Goal: Information Seeking & Learning: Learn about a topic

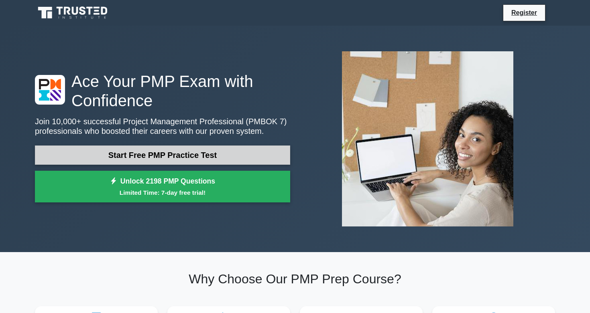
click at [197, 156] on link "Start Free PMP Practice Test" at bounding box center [162, 155] width 255 height 19
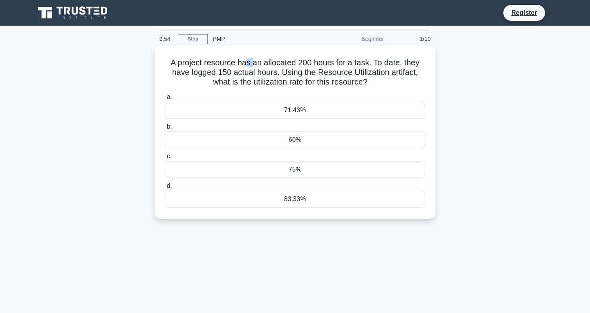
drag, startPoint x: 244, startPoint y: 61, endPoint x: 252, endPoint y: 67, distance: 9.6
click at [252, 67] on h5 "A project resource has an allocated 200 hours for a task. To date, they have lo…" at bounding box center [295, 73] width 262 height 30
click at [329, 173] on div "75%" at bounding box center [295, 169] width 260 height 17
click at [165, 159] on input "c. 75%" at bounding box center [165, 156] width 0 height 5
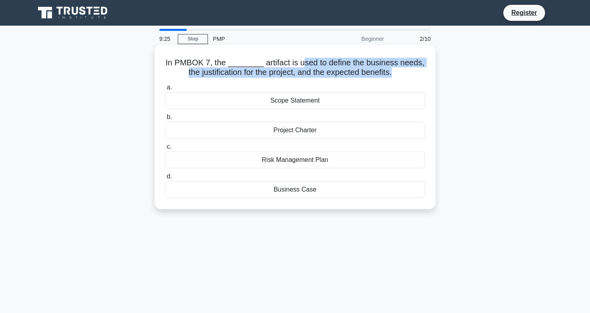
drag, startPoint x: 306, startPoint y: 62, endPoint x: 366, endPoint y: 81, distance: 63.3
click at [369, 83] on div "In PMBOK 7, the ________ artifact is used to define the business needs, the jus…" at bounding box center [295, 127] width 274 height 158
click at [343, 61] on h5 "In PMBOK 7, the ________ artifact is used to define the business needs, the jus…" at bounding box center [295, 68] width 262 height 20
drag, startPoint x: 365, startPoint y: 63, endPoint x: 316, endPoint y: 73, distance: 50.3
click at [316, 73] on h5 "In PMBOK 7, the ________ artifact is used to define the business needs, the jus…" at bounding box center [295, 68] width 262 height 20
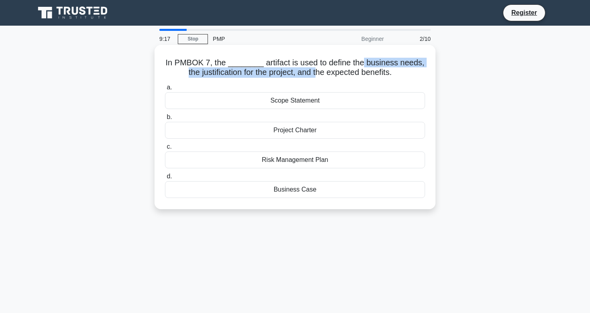
click at [335, 75] on h5 "In PMBOK 7, the ________ artifact is used to define the business needs, the jus…" at bounding box center [295, 68] width 262 height 20
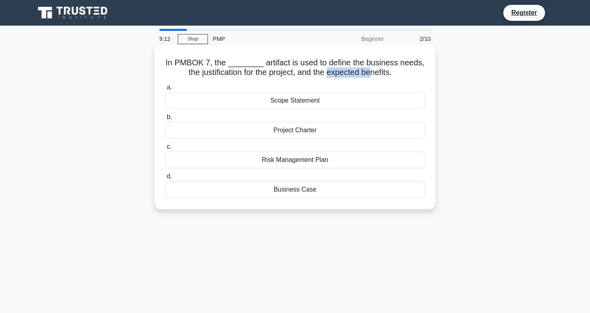
drag, startPoint x: 326, startPoint y: 73, endPoint x: 370, endPoint y: 75, distance: 43.8
click at [370, 75] on h5 "In PMBOK 7, the ________ artifact is used to define the business needs, the jus…" at bounding box center [295, 68] width 262 height 20
click at [329, 99] on div "Scope Statement" at bounding box center [295, 100] width 260 height 17
click at [165, 90] on input "a. Scope Statement" at bounding box center [165, 87] width 0 height 5
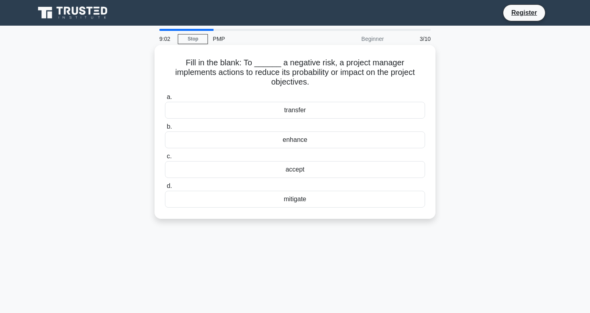
drag, startPoint x: 284, startPoint y: 62, endPoint x: 326, endPoint y: 85, distance: 47.7
click at [326, 85] on h5 "Fill in the blank: To ______ a negative risk, a project manager implements acti…" at bounding box center [295, 73] width 262 height 30
click at [337, 89] on div "Fill in the blank: To ______ a negative risk, a project manager implements acti…" at bounding box center [295, 132] width 274 height 168
click at [325, 202] on div "mitigate" at bounding box center [295, 199] width 260 height 17
click at [165, 189] on input "d. mitigate" at bounding box center [165, 186] width 0 height 5
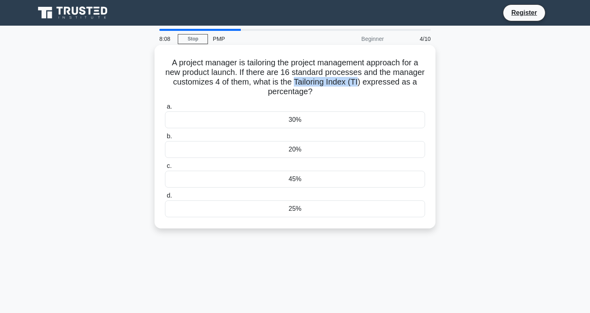
drag, startPoint x: 294, startPoint y: 81, endPoint x: 359, endPoint y: 85, distance: 65.9
click at [359, 85] on h5 "A project manager is tailoring the project management approach for a new produc…" at bounding box center [295, 77] width 262 height 39
click at [313, 148] on div "20%" at bounding box center [295, 149] width 260 height 17
click at [165, 139] on input "b. 20%" at bounding box center [165, 136] width 0 height 5
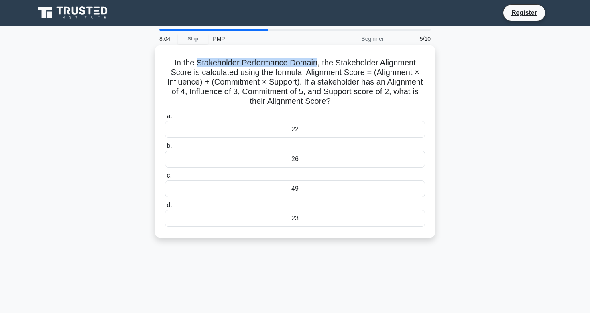
drag, startPoint x: 198, startPoint y: 62, endPoint x: 316, endPoint y: 62, distance: 117.9
click at [316, 62] on h5 "In the Stakeholder Performance Domain, the Stakeholder Alignment Score is calcu…" at bounding box center [295, 82] width 262 height 49
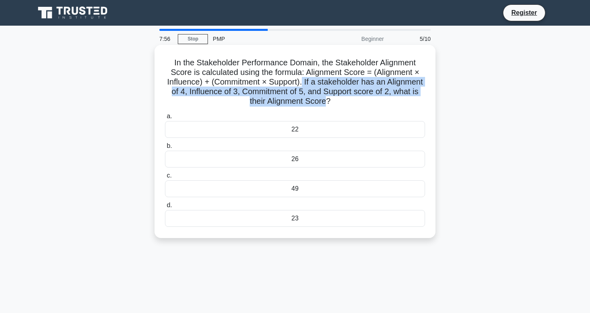
drag, startPoint x: 304, startPoint y: 81, endPoint x: 326, endPoint y: 101, distance: 29.5
click at [326, 101] on h5 "In the Stakeholder Performance Domain, the Stakeholder Alignment Score is calcu…" at bounding box center [295, 82] width 262 height 49
click at [344, 106] on h5 "In the Stakeholder Performance Domain, the Stakeholder Alignment Score is calcu…" at bounding box center [295, 82] width 262 height 49
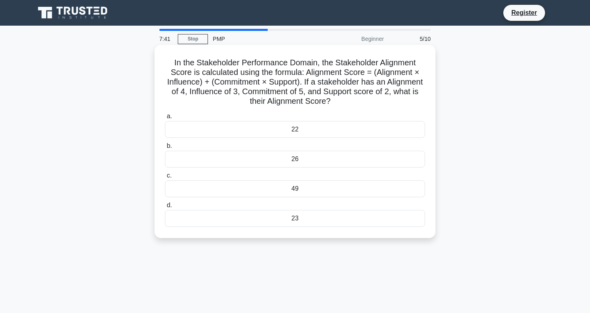
click at [329, 129] on div "22" at bounding box center [295, 129] width 260 height 17
click at [165, 119] on input "a. 22" at bounding box center [165, 116] width 0 height 5
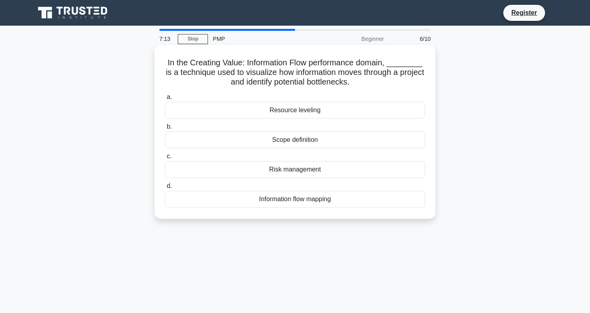
drag, startPoint x: 304, startPoint y: 201, endPoint x: 274, endPoint y: 211, distance: 32.1
click at [274, 212] on div "In the Creating Value: Information Flow performance domain, ________ is a techn…" at bounding box center [295, 132] width 274 height 168
click at [268, 199] on div "Information flow mapping" at bounding box center [295, 199] width 260 height 17
click at [165, 189] on input "d. Information flow mapping" at bounding box center [165, 186] width 0 height 5
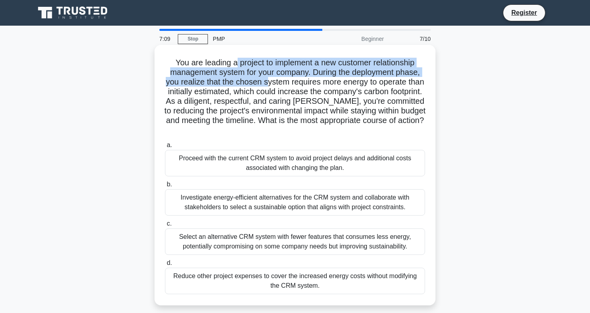
drag, startPoint x: 235, startPoint y: 65, endPoint x: 266, endPoint y: 81, distance: 35.2
click at [266, 81] on h5 "You are leading a project to implement a new customer relationship management s…" at bounding box center [295, 97] width 262 height 78
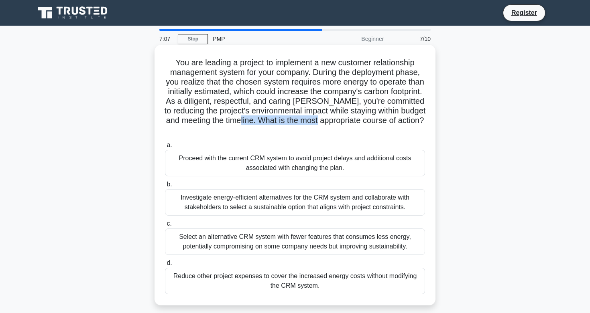
drag, startPoint x: 260, startPoint y: 123, endPoint x: 342, endPoint y: 122, distance: 82.2
click at [342, 122] on h5 "You are leading a project to implement a new customer relationship management s…" at bounding box center [295, 97] width 262 height 78
click at [318, 67] on h5 "You are leading a project to implement a new customer relationship management s…" at bounding box center [295, 97] width 262 height 78
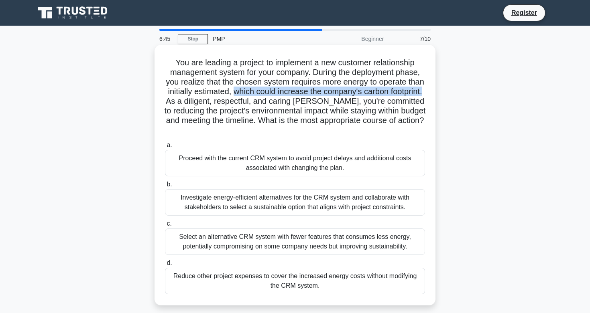
drag, startPoint x: 235, startPoint y: 92, endPoint x: 424, endPoint y: 94, distance: 188.9
click at [424, 94] on h5 "You are leading a project to implement a new customer relationship management s…" at bounding box center [295, 97] width 262 height 78
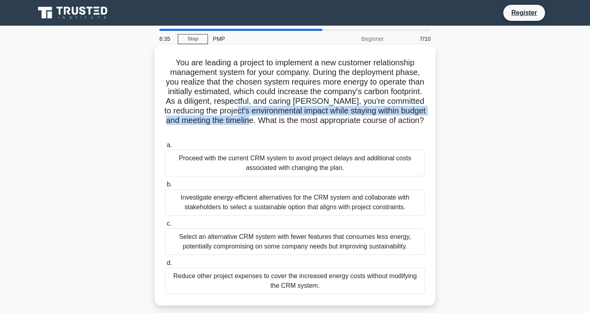
drag, startPoint x: 251, startPoint y: 112, endPoint x: 272, endPoint y: 119, distance: 22.7
click at [272, 119] on h5 "You are leading a project to implement a new customer relationship management s…" at bounding box center [295, 97] width 262 height 78
click at [288, 120] on h5 "You are leading a project to implement a new customer relationship management s…" at bounding box center [295, 97] width 262 height 78
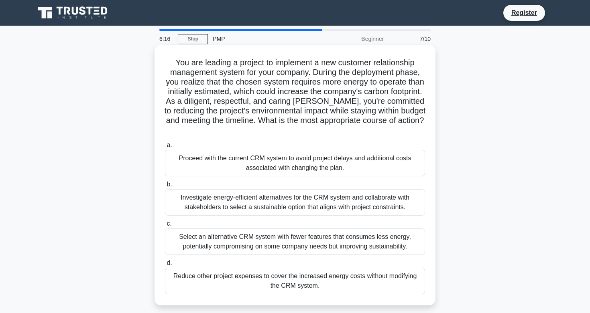
click at [314, 201] on div "Investigate energy-efficient alternatives for the CRM system and collaborate wi…" at bounding box center [295, 202] width 260 height 26
click at [165, 187] on input "b. Investigate energy-efficient alternatives for the CRM system and collaborate…" at bounding box center [165, 184] width 0 height 5
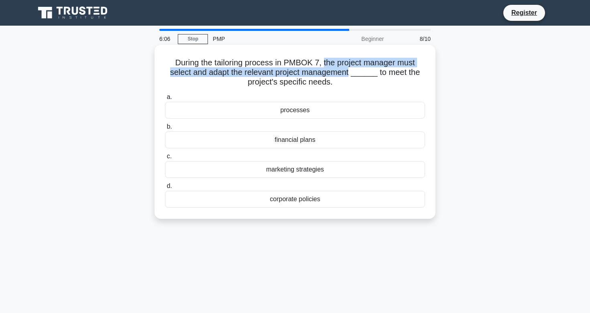
drag, startPoint x: 311, startPoint y: 61, endPoint x: 319, endPoint y: 75, distance: 16.4
click at [319, 75] on h5 "During the tailoring process in PMBOK 7, the project manager must select and ad…" at bounding box center [295, 73] width 262 height 30
drag, startPoint x: 397, startPoint y: 73, endPoint x: 398, endPoint y: 83, distance: 9.7
click at [398, 83] on h5 "During the tailoring process in PMBOK 7, the project manager must select and ad…" at bounding box center [295, 73] width 262 height 30
click at [339, 90] on div "During the tailoring process in PMBOK 7, the project manager must select and ad…" at bounding box center [295, 132] width 274 height 168
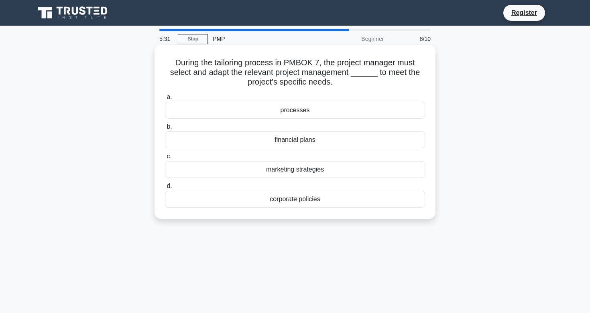
click at [325, 114] on div "processes" at bounding box center [295, 110] width 260 height 17
click at [165, 100] on input "a. processes" at bounding box center [165, 97] width 0 height 5
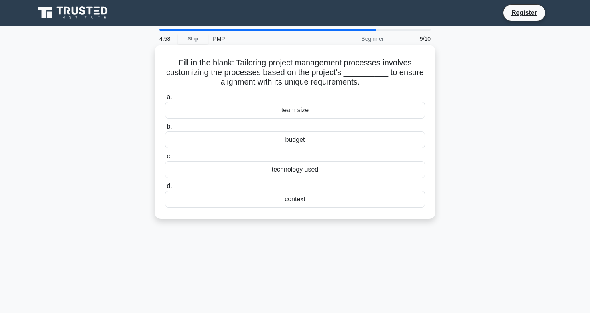
click at [309, 200] on div "context" at bounding box center [295, 199] width 260 height 17
click at [165, 189] on input "d. context" at bounding box center [165, 186] width 0 height 5
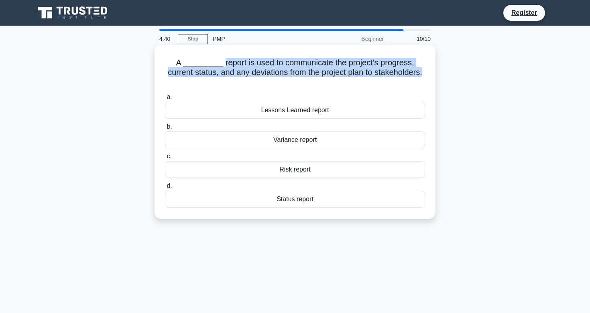
drag, startPoint x: 226, startPoint y: 66, endPoint x: 316, endPoint y: 80, distance: 91.7
click at [316, 80] on h5 "A _________ report is used to communicate the project's progress, current statu…" at bounding box center [295, 73] width 262 height 30
click at [325, 91] on div "A _________ report is used to communicate the project's progress, current statu…" at bounding box center [295, 132] width 274 height 168
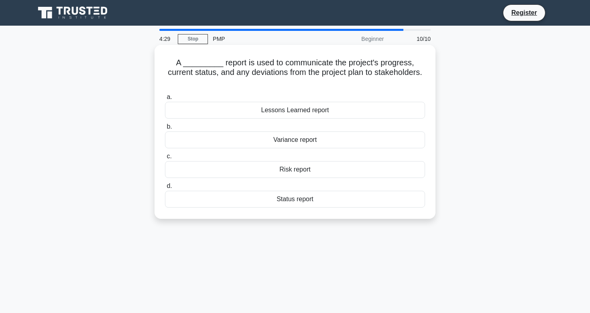
click at [320, 197] on div "Status report" at bounding box center [295, 199] width 260 height 17
click at [165, 189] on input "d. Status report" at bounding box center [165, 186] width 0 height 5
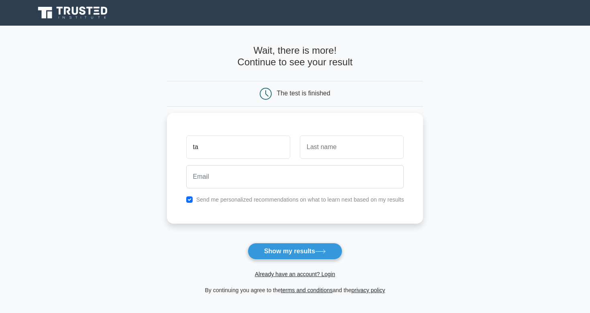
type input "t"
type input "Lena"
type input "/"
type input "Nguyen"
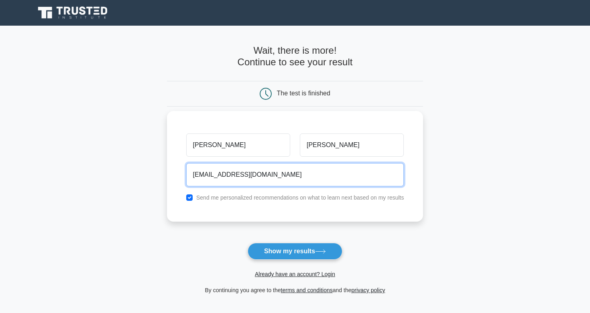
type input "tthutam0912@gmail.com"
click at [294, 251] on button "Show my results" at bounding box center [294, 251] width 95 height 17
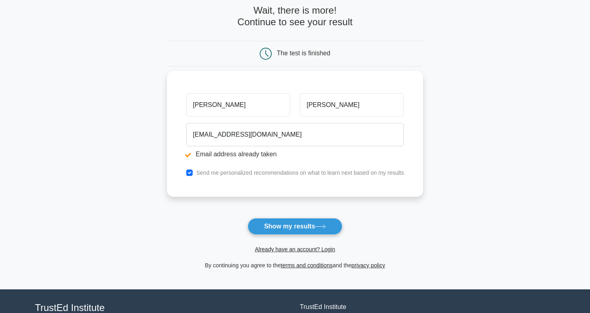
scroll to position [75, 0]
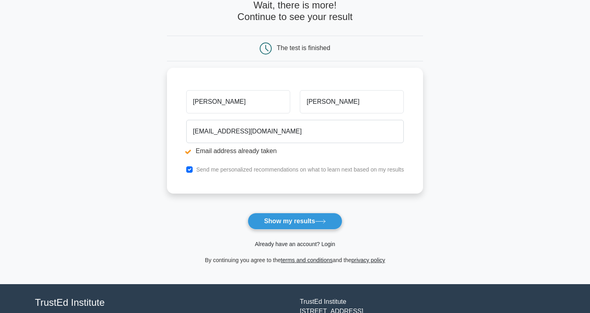
click at [308, 245] on link "Already have an account? Login" at bounding box center [295, 244] width 80 height 6
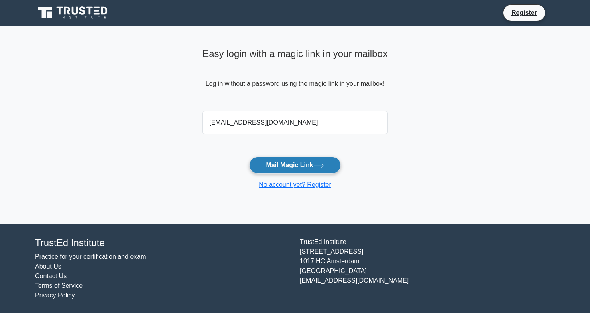
type input "[EMAIL_ADDRESS][DOMAIN_NAME]"
click at [294, 165] on button "Mail Magic Link" at bounding box center [294, 165] width 91 height 17
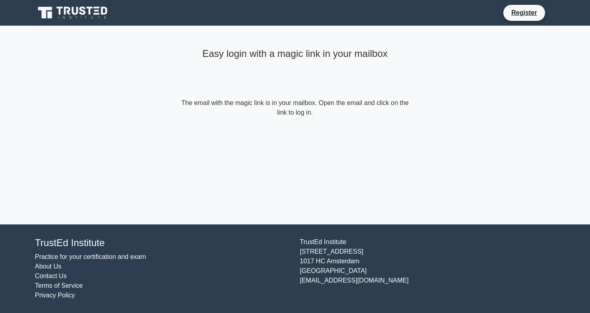
drag, startPoint x: 251, startPoint y: 102, endPoint x: 296, endPoint y: 115, distance: 47.5
click at [296, 115] on form "The email with the magic link is in your mailbox. Open the email and click on t…" at bounding box center [294, 107] width 231 height 19
click at [389, 128] on div "Easy login with a magic link in your mailbox The email with the magic link is i…" at bounding box center [294, 81] width 241 height 111
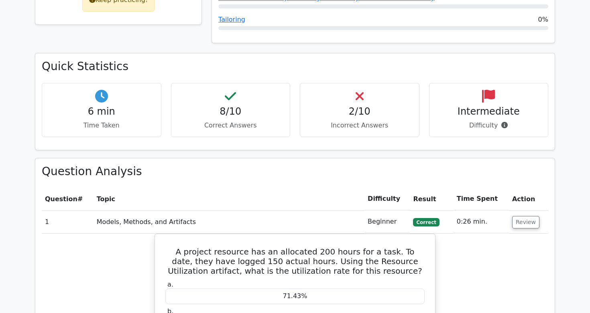
scroll to position [448, 0]
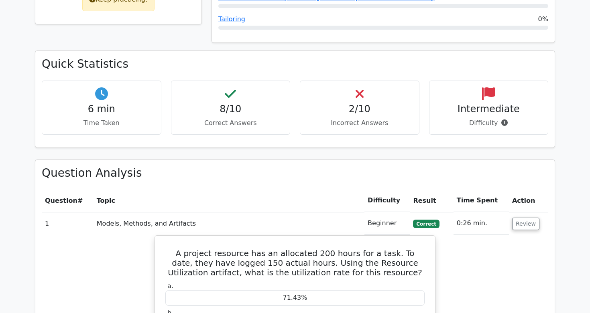
click at [351, 81] on div "2/10 Incorrect Answers" at bounding box center [360, 108] width 120 height 54
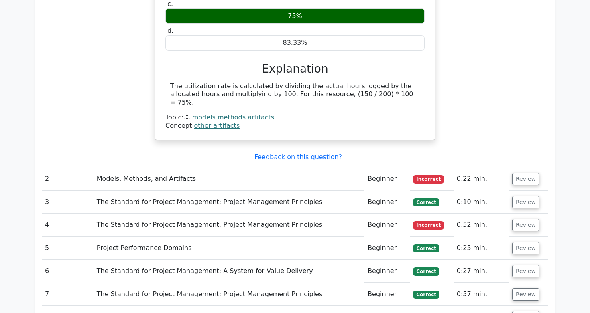
scroll to position [784, 0]
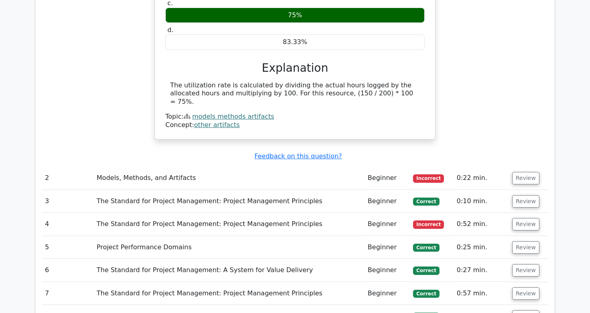
click at [287, 167] on td "Models, Methods, and Artifacts" at bounding box center [228, 178] width 271 height 23
click at [278, 167] on td "Models, Methods, and Artifacts" at bounding box center [228, 178] width 271 height 23
click at [520, 172] on button "Review" at bounding box center [525, 178] width 27 height 12
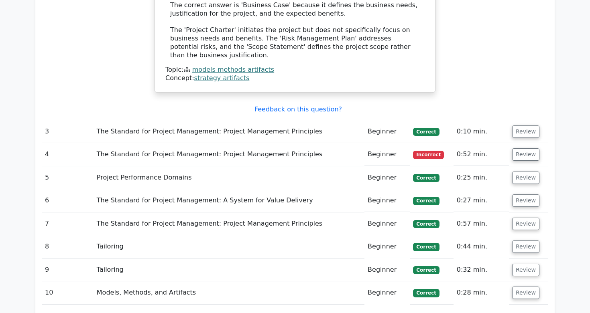
scroll to position [1165, 0]
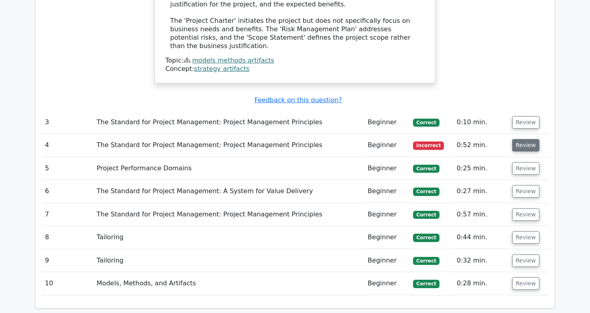
click at [527, 139] on button "Review" at bounding box center [525, 145] width 27 height 12
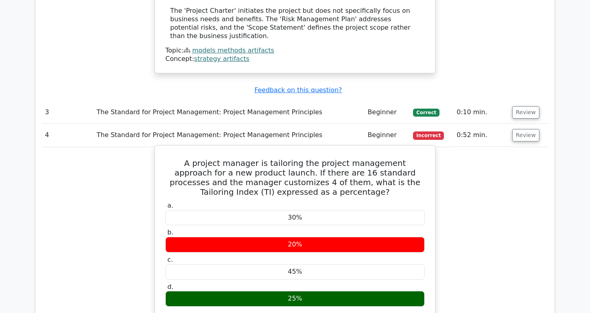
scroll to position [1170, 0]
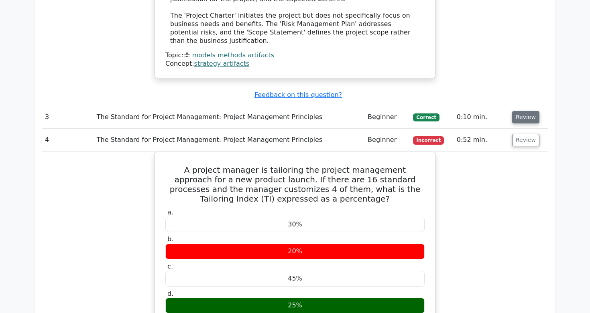
click at [515, 111] on button "Review" at bounding box center [525, 117] width 27 height 12
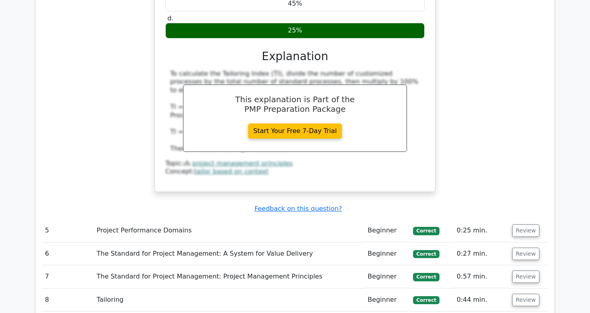
scroll to position [1780, 0]
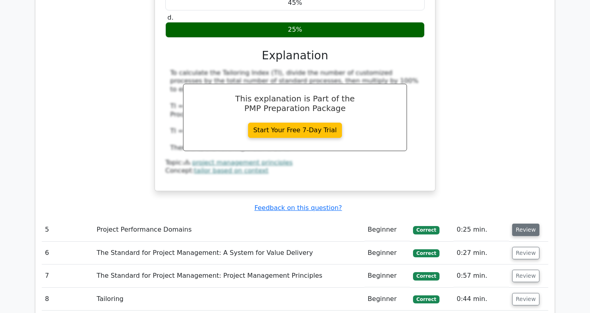
click at [530, 224] on button "Review" at bounding box center [525, 230] width 27 height 12
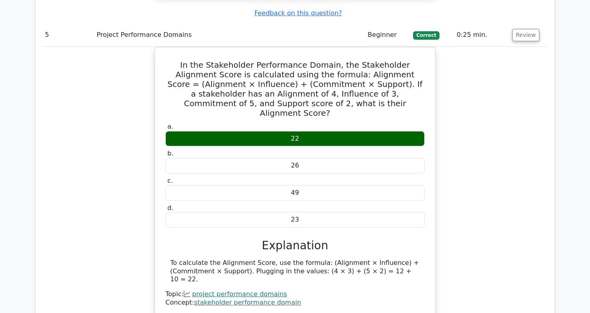
scroll to position [2035, 0]
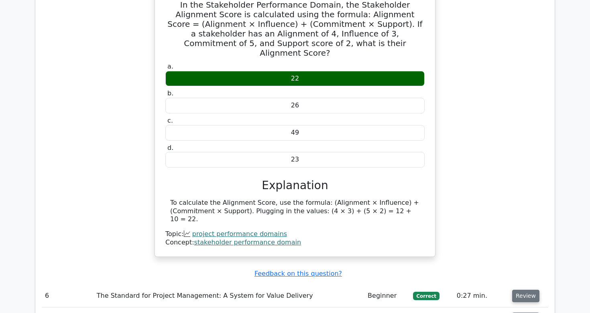
click at [528, 290] on button "Review" at bounding box center [525, 296] width 27 height 12
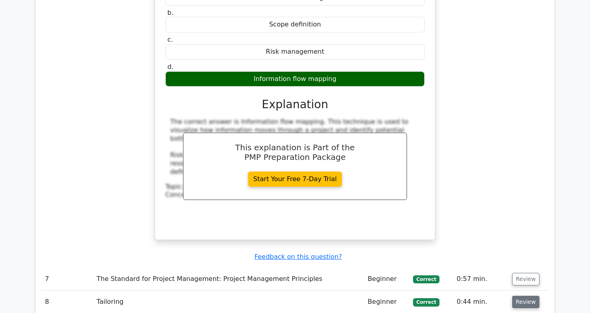
scroll to position [2408, 0]
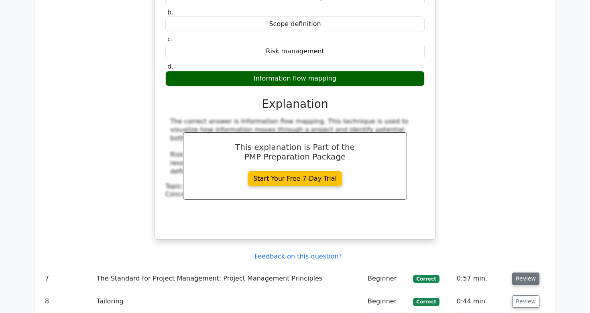
click at [524, 273] on button "Review" at bounding box center [525, 279] width 27 height 12
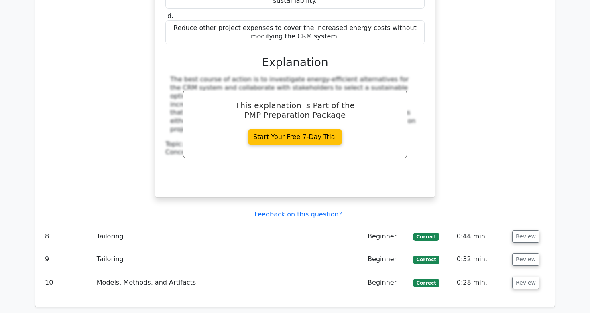
scroll to position [2921, 0]
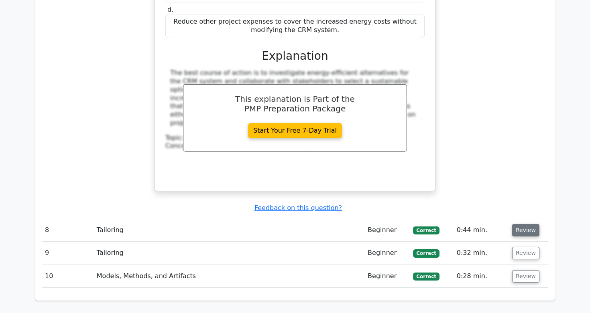
click at [523, 224] on button "Review" at bounding box center [525, 230] width 27 height 12
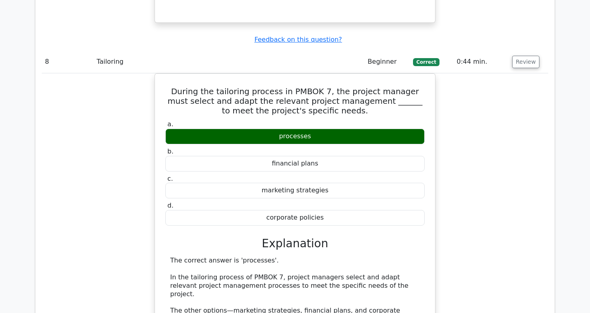
scroll to position [3090, 0]
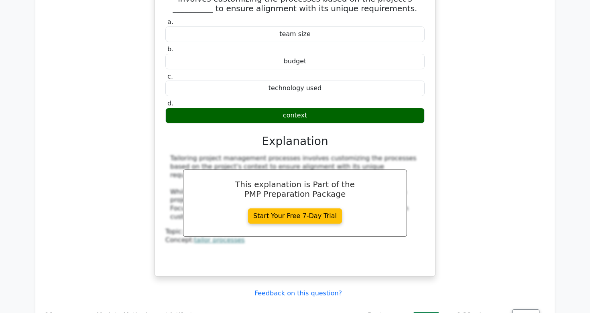
scroll to position [3538, 0]
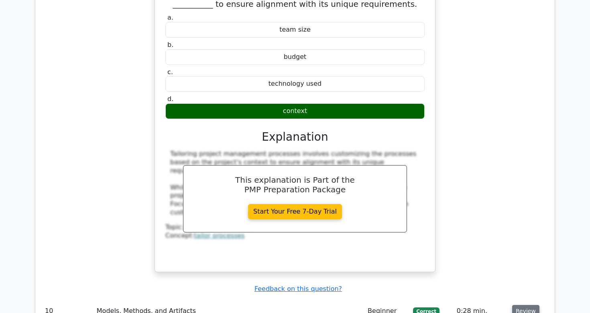
click at [523, 305] on button "Review" at bounding box center [525, 311] width 27 height 12
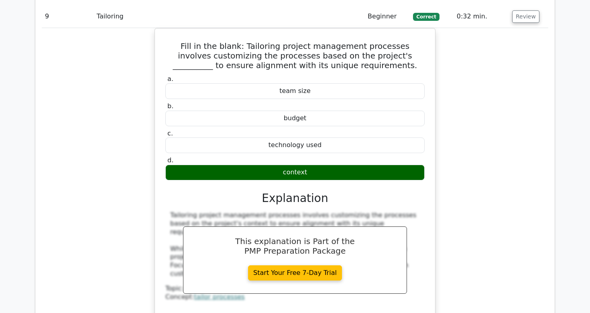
scroll to position [3324, 0]
